Goal: Task Accomplishment & Management: Complete application form

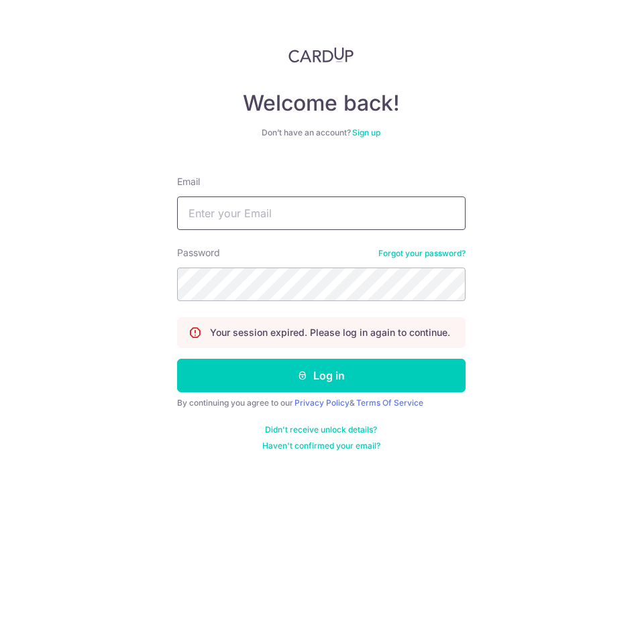
click at [312, 211] on input "Email" at bounding box center [321, 214] width 288 height 34
type input "div@eyebracesclinic.com"
click at [177, 359] on button "Log in" at bounding box center [321, 376] width 288 height 34
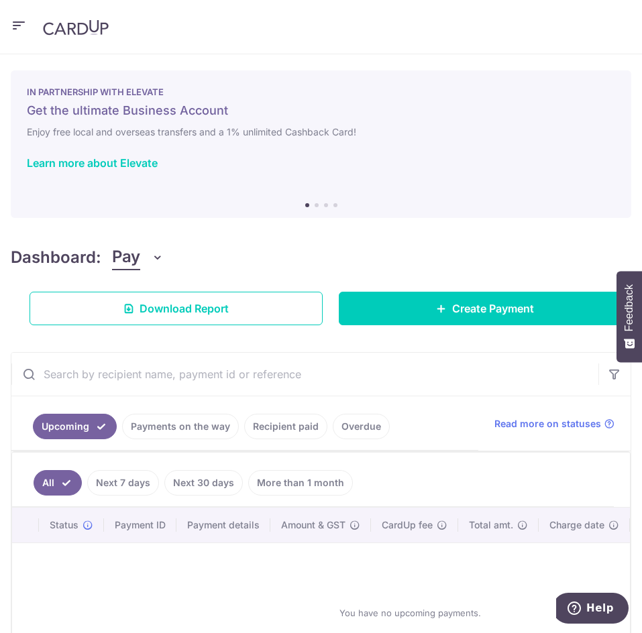
click at [13, 20] on icon "button" at bounding box center [19, 25] width 16 height 17
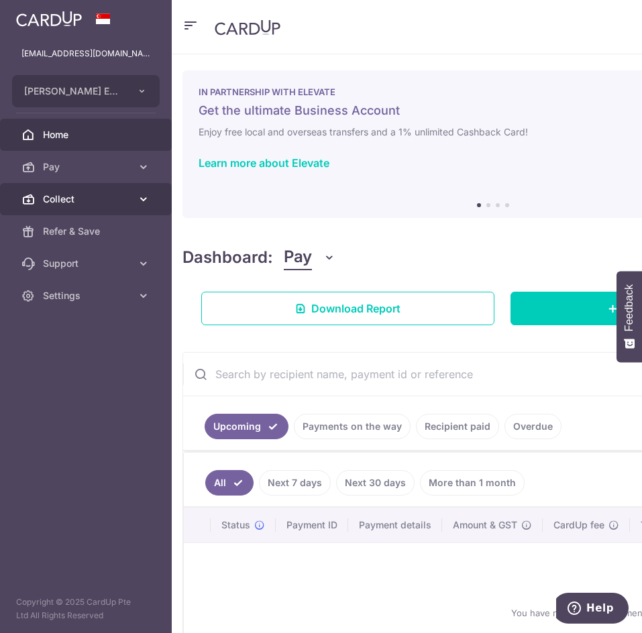
click at [126, 190] on link "Collect" at bounding box center [86, 199] width 172 height 32
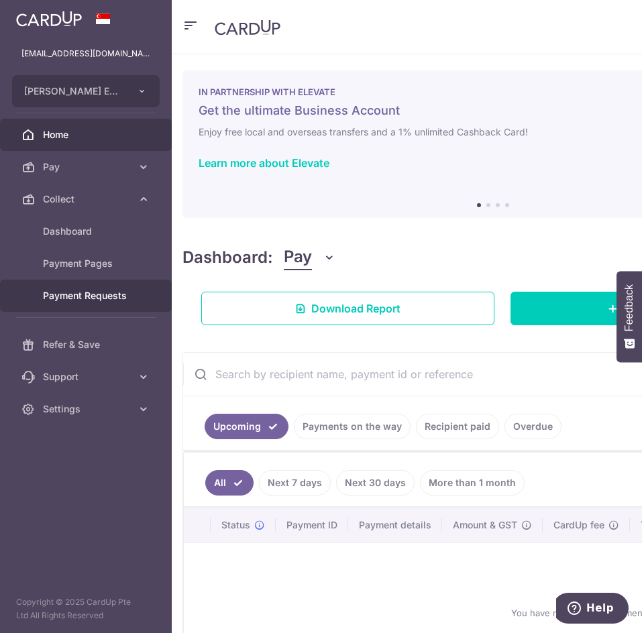
click at [107, 290] on span "Payment Requests" at bounding box center [87, 295] width 89 height 13
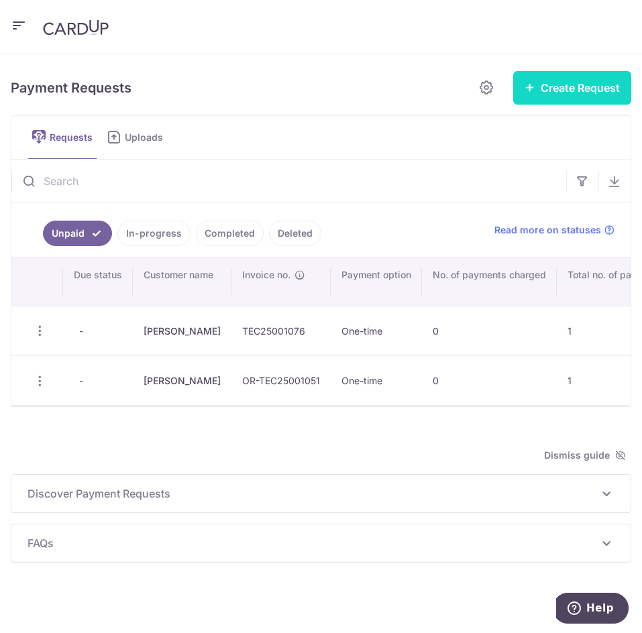
click at [554, 89] on button "Create Request" at bounding box center [572, 88] width 118 height 34
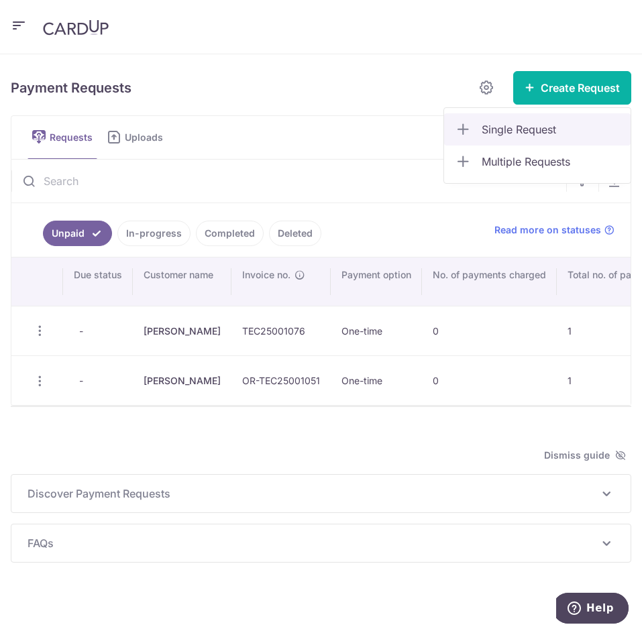
click at [533, 129] on span "Single Request" at bounding box center [551, 129] width 138 height 16
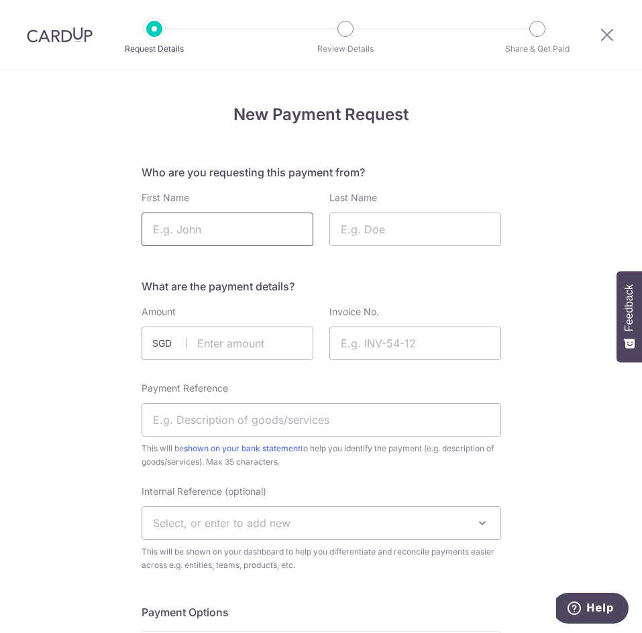
click at [268, 232] on input "First Name" at bounding box center [228, 230] width 172 height 34
type input "Zev"
click at [345, 229] on input "Last Name" at bounding box center [415, 230] width 172 height 34
type input "Neuteboom"
click at [280, 339] on input "text" at bounding box center [228, 344] width 172 height 34
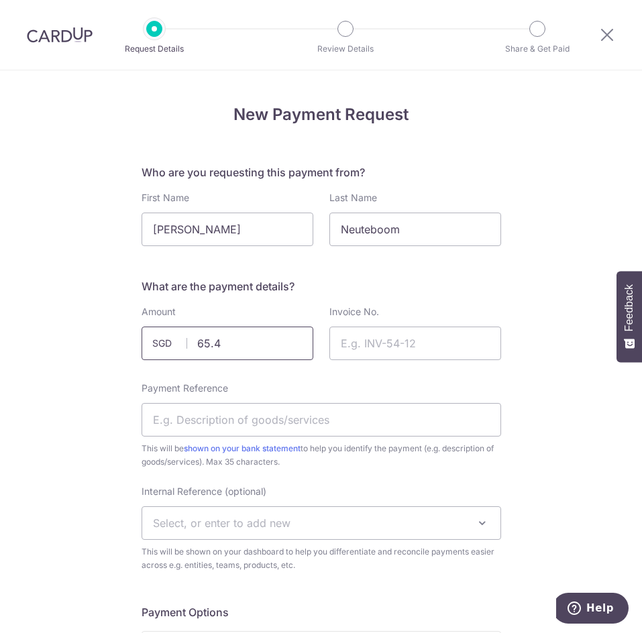
type input "65.40"
click at [409, 327] on input "Invoice No." at bounding box center [415, 344] width 172 height 34
paste input "TEC25-003371"
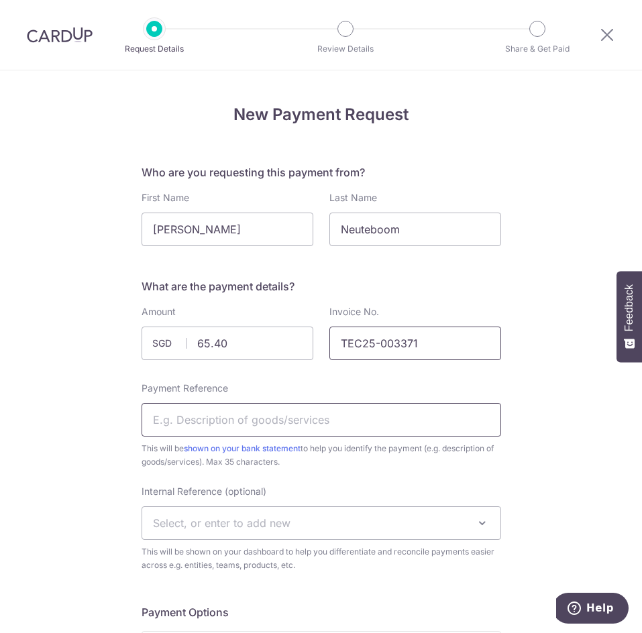
type input "TEC25-003371"
click at [300, 410] on input "Payment Reference" at bounding box center [322, 420] width 360 height 34
type input "C"
type input "Specialty consultation"
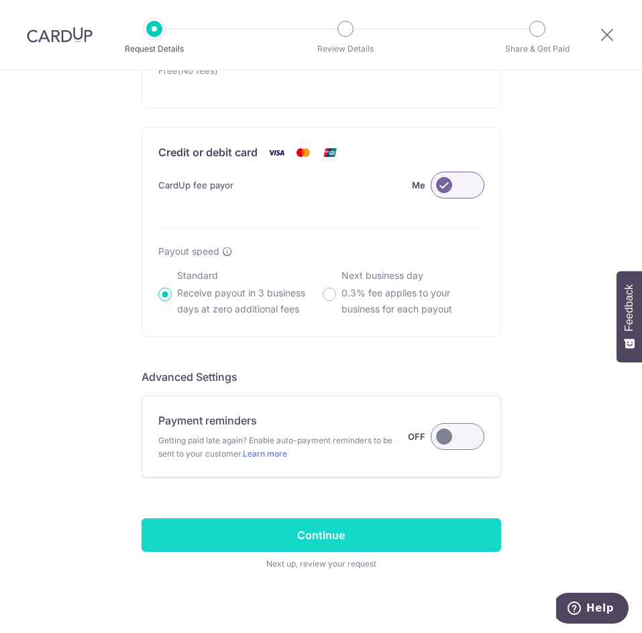
scroll to position [861, 0]
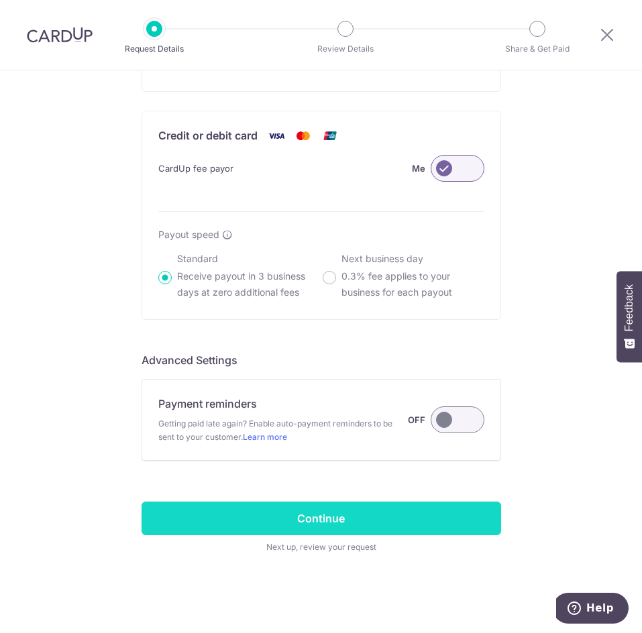
click at [395, 512] on input "Continue" at bounding box center [322, 519] width 360 height 34
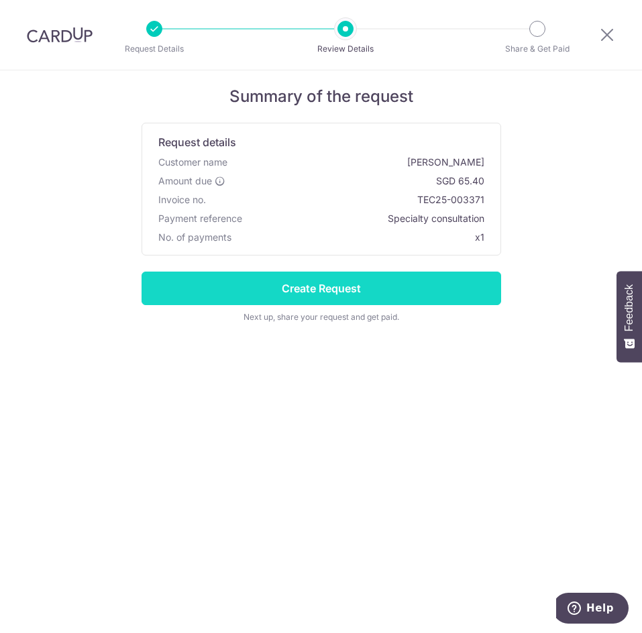
click at [407, 289] on input "Create Request" at bounding box center [322, 289] width 360 height 34
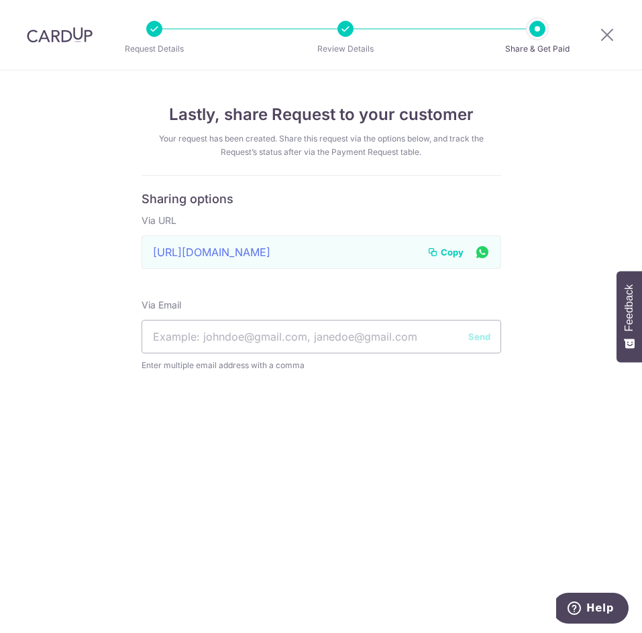
click at [445, 253] on span "Copy" at bounding box center [452, 251] width 23 height 13
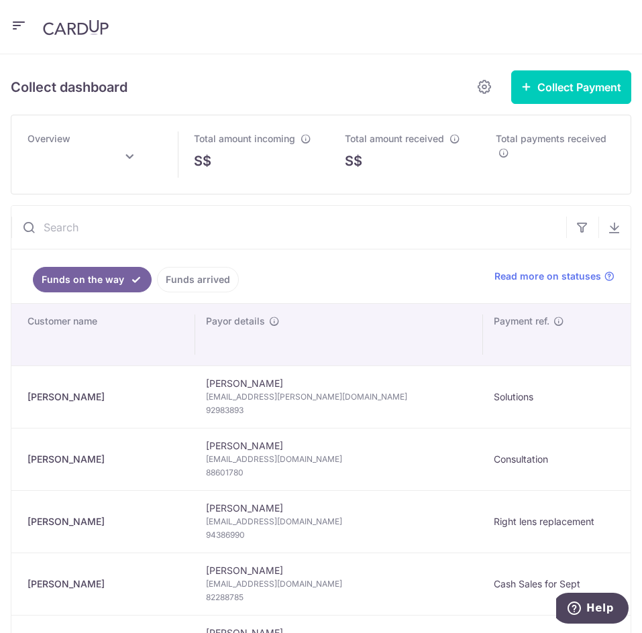
type input "[DATE]"
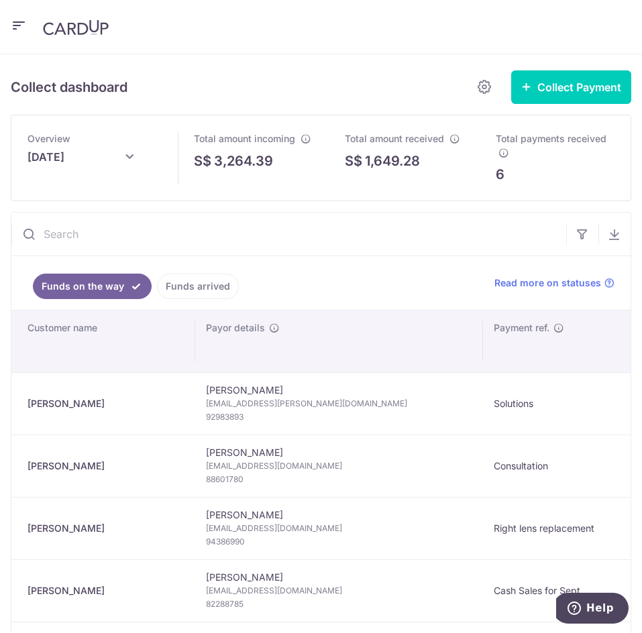
click at [21, 27] on icon "button" at bounding box center [19, 25] width 16 height 17
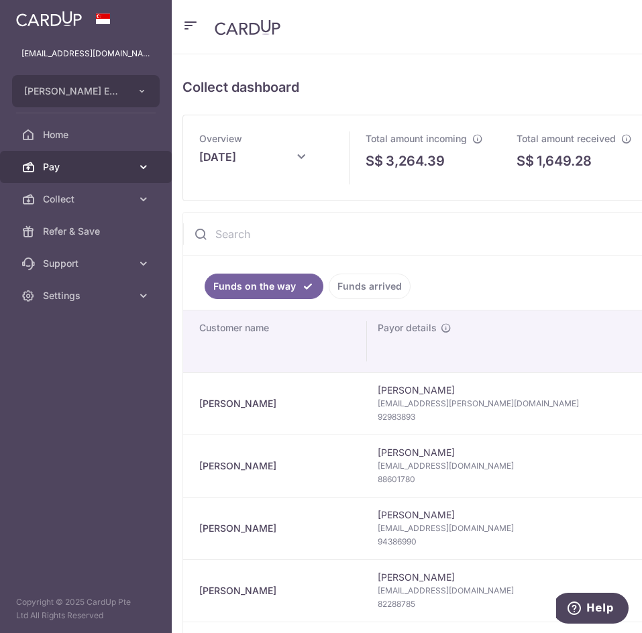
drag, startPoint x: 79, startPoint y: 197, endPoint x: 79, endPoint y: 182, distance: 14.1
click at [79, 197] on span "Collect" at bounding box center [87, 198] width 89 height 13
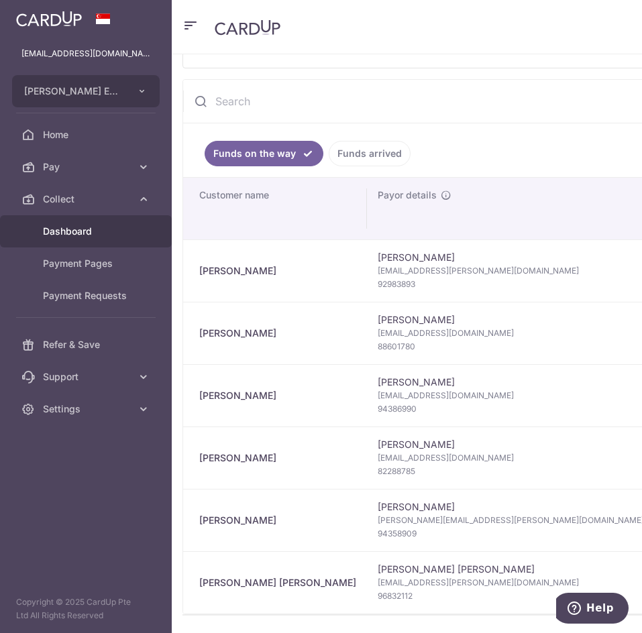
scroll to position [134, 0]
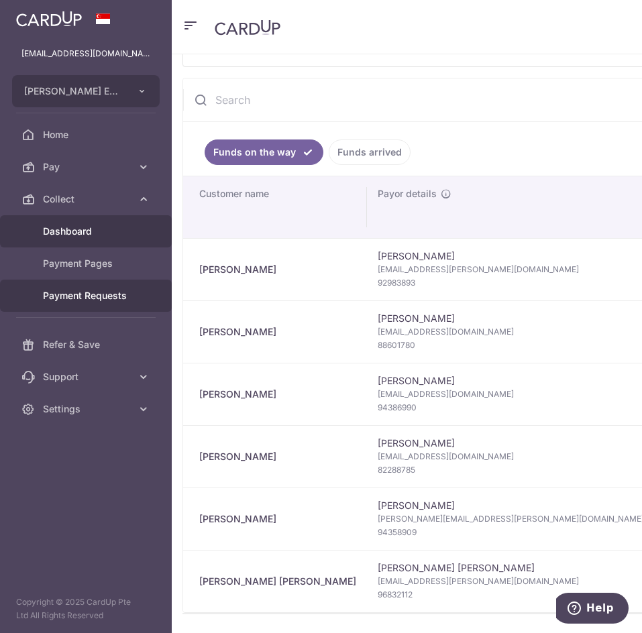
click at [138, 302] on link "Payment Requests" at bounding box center [86, 296] width 172 height 32
click at [143, 300] on link "Payment Requests" at bounding box center [86, 296] width 172 height 32
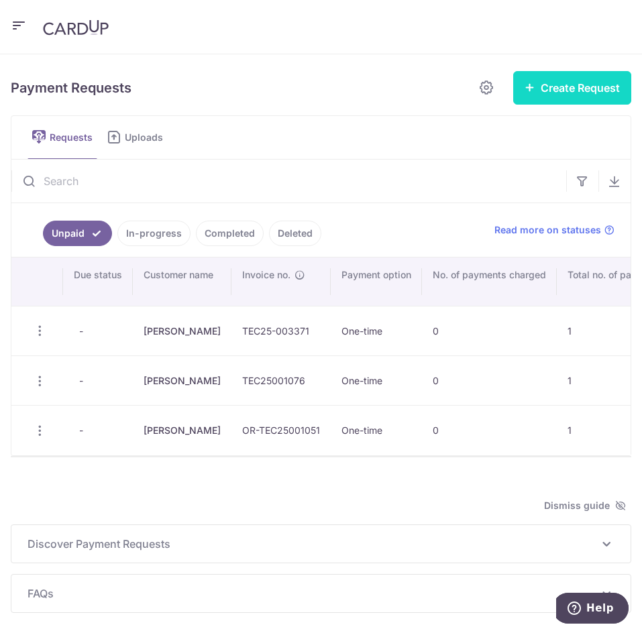
click at [536, 92] on button "Create Request" at bounding box center [572, 88] width 118 height 34
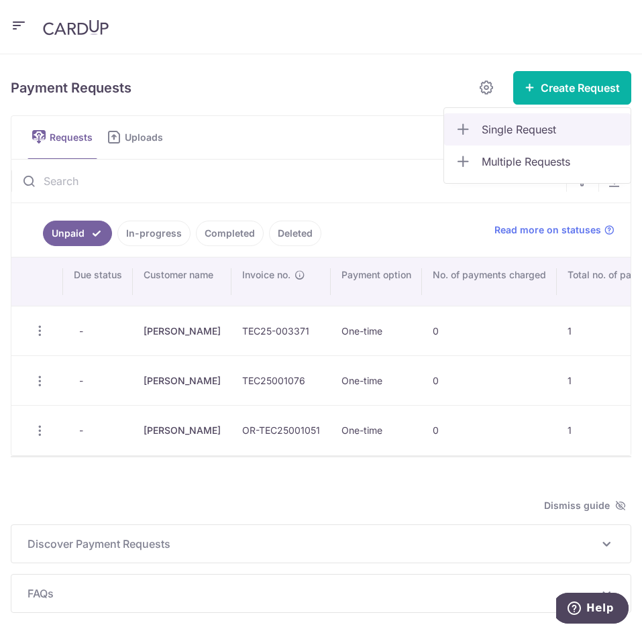
click at [510, 126] on span "Single Request" at bounding box center [551, 129] width 138 height 16
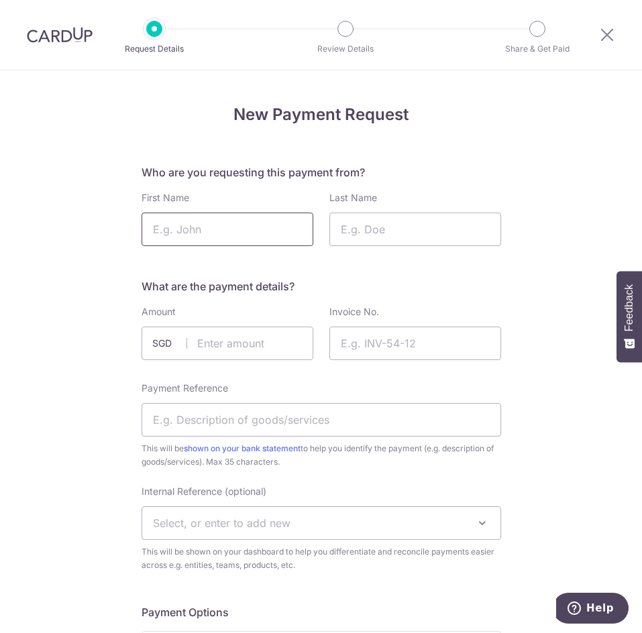
click at [190, 227] on input "First Name" at bounding box center [228, 230] width 172 height 34
type input "[PERSON_NAME]"
click at [439, 238] on input "Last Name" at bounding box center [415, 230] width 172 height 34
type input "Lim"
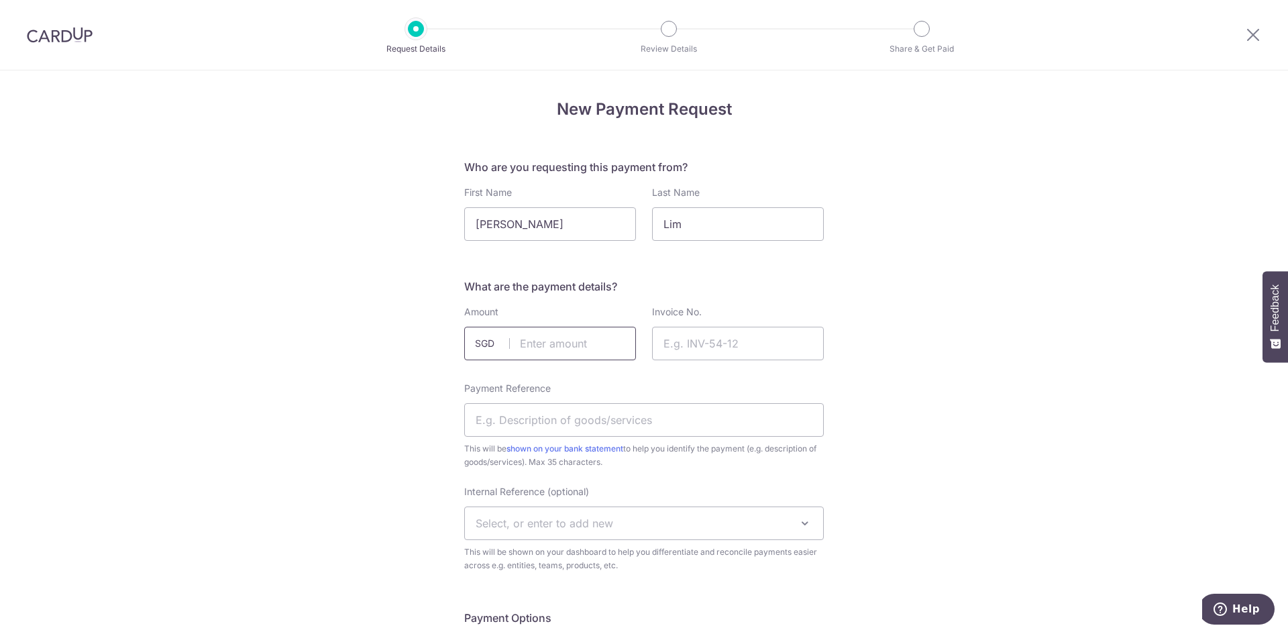
click at [545, 357] on input "text" at bounding box center [550, 344] width 172 height 34
type input "272.50"
click at [641, 344] on input "Invoice No." at bounding box center [738, 344] width 172 height 34
paste input "OR-TEC25001119"
type input "OR-TEC25001119"
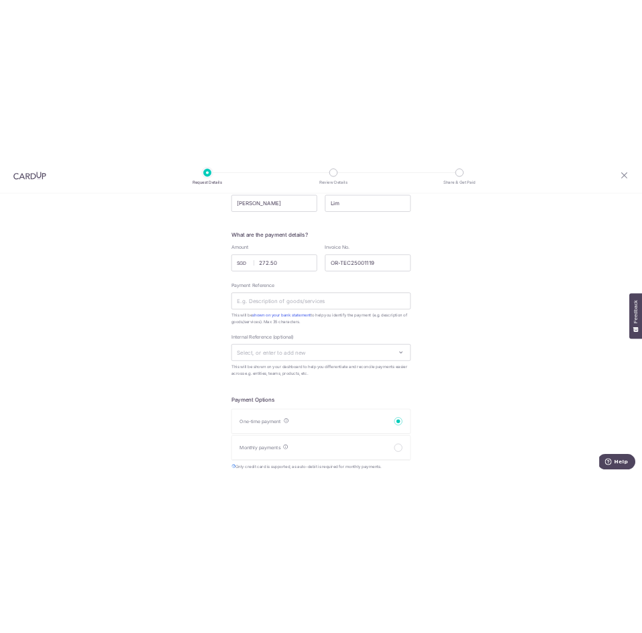
scroll to position [134, 0]
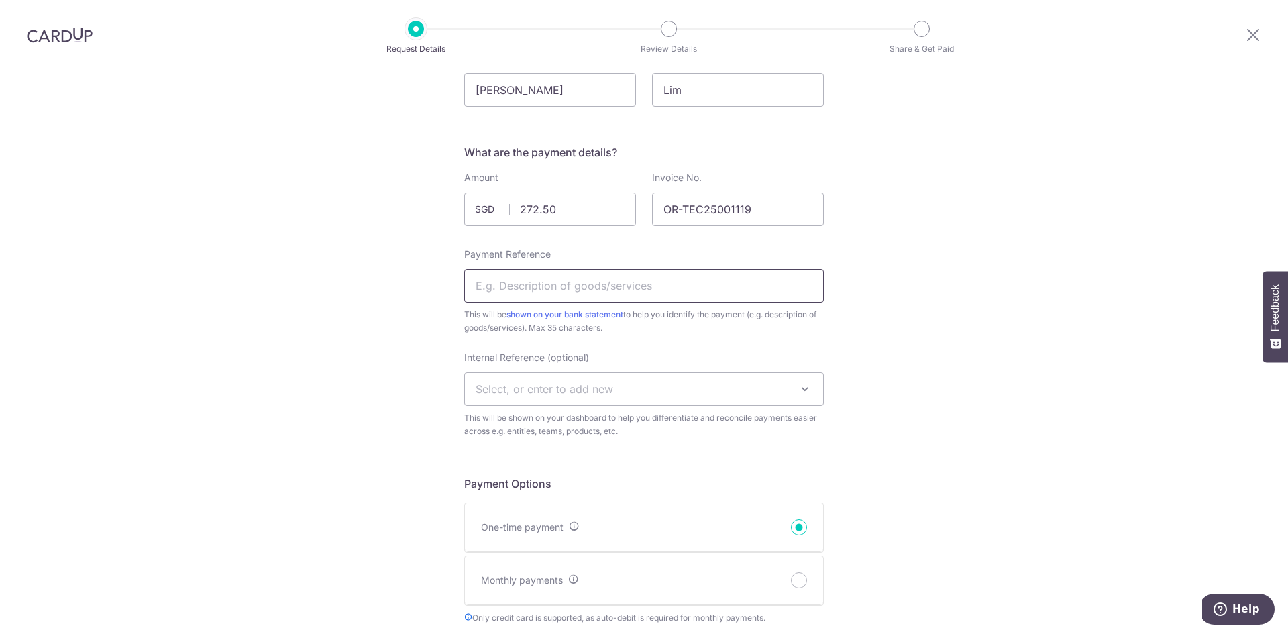
click at [641, 292] on input "Payment Reference" at bounding box center [644, 286] width 360 height 34
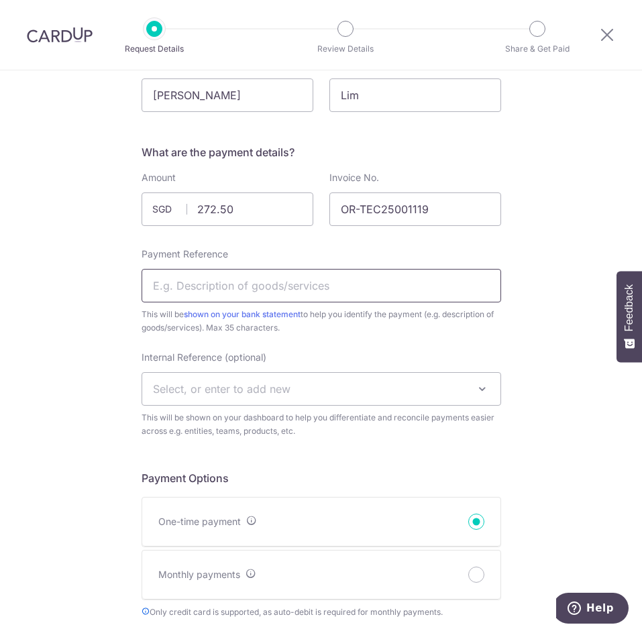
click at [368, 280] on input "Payment Reference" at bounding box center [322, 286] width 360 height 34
type input "r"
type input "Replacement of"
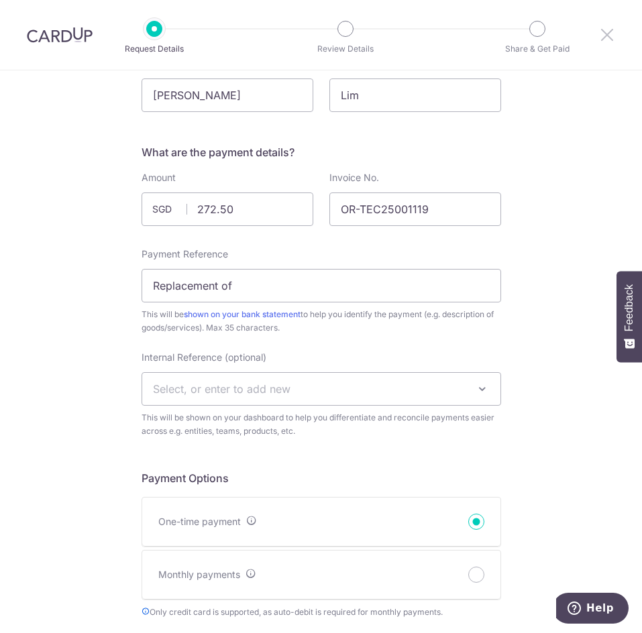
click at [604, 37] on icon at bounding box center [607, 34] width 16 height 17
